Goal: Communication & Community: Share content

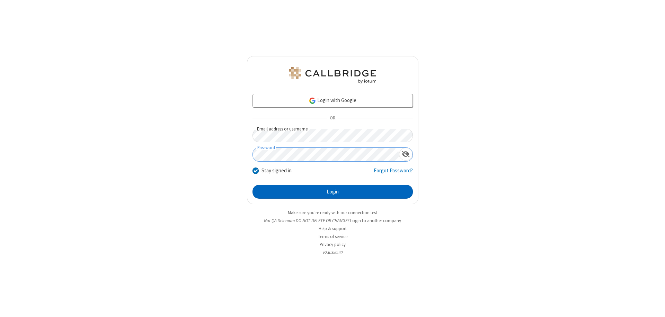
click at [333, 192] on button "Login" at bounding box center [333, 192] width 160 height 14
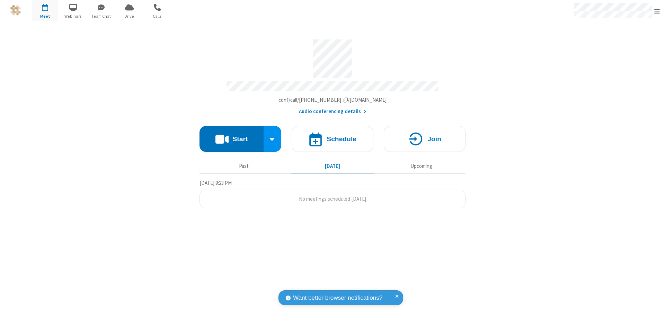
click at [232, 136] on button "Start" at bounding box center [232, 139] width 64 height 26
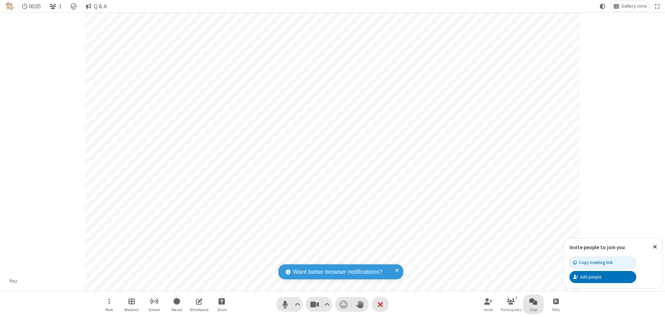
click at [534, 302] on span "Open chat" at bounding box center [534, 301] width 8 height 9
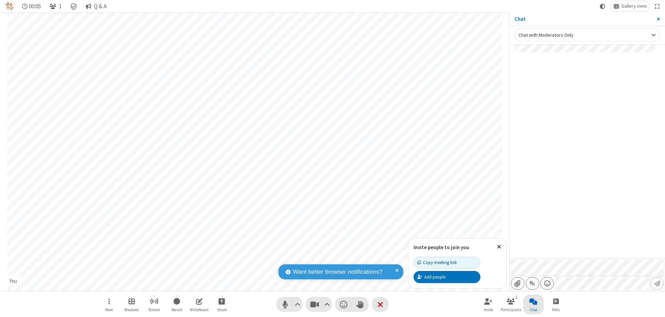
type input "C:\fakepath\doc_test.docx"
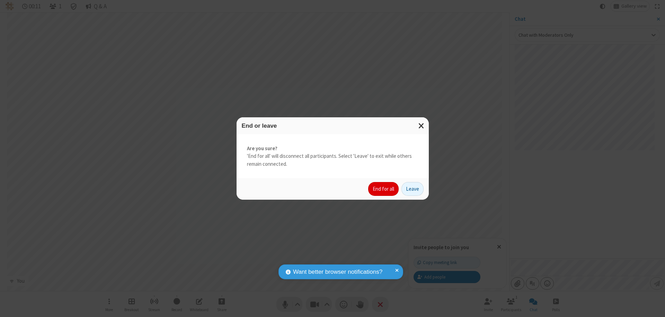
click at [384, 189] on button "End for all" at bounding box center [383, 189] width 30 height 14
